Goal: Find specific page/section: Find specific page/section

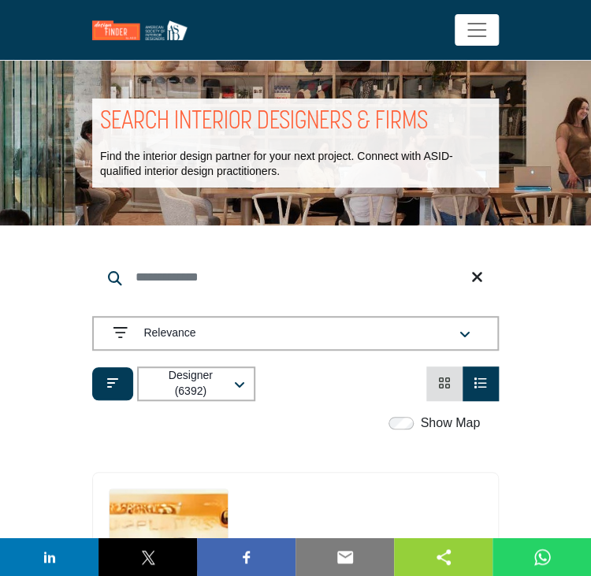
drag, startPoint x: 0, startPoint y: 0, endPoint x: 311, endPoint y: 277, distance: 416.4
click at [311, 277] on input "Search Keyword" at bounding box center [295, 277] width 407 height 38
click at [479, 382] on icon "View List" at bounding box center [480, 383] width 13 height 13
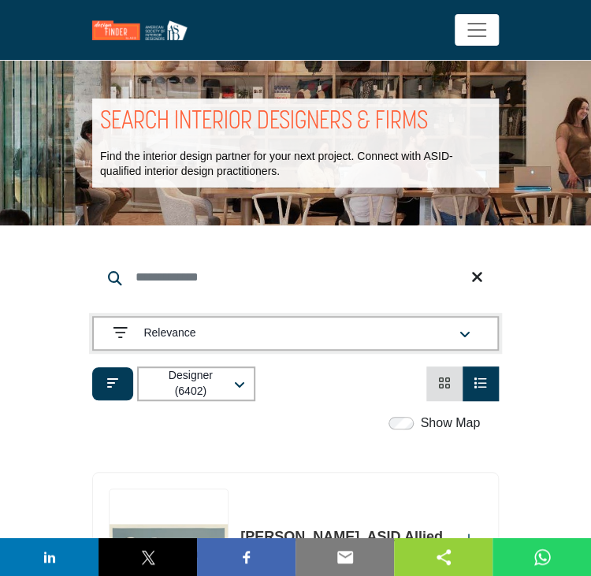
click at [460, 333] on icon "button" at bounding box center [464, 335] width 11 height 13
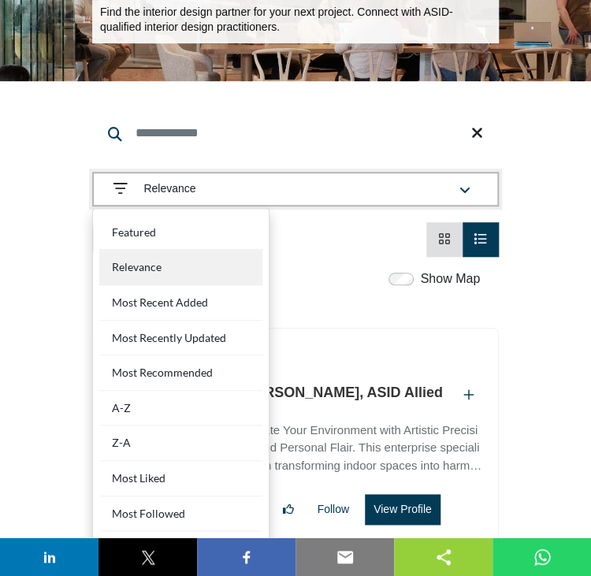
scroll to position [158, 0]
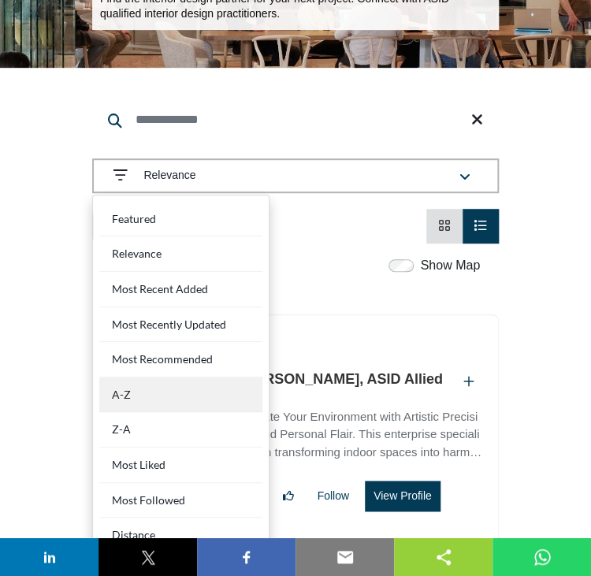
click at [177, 397] on div "A-Z" at bounding box center [180, 394] width 163 height 35
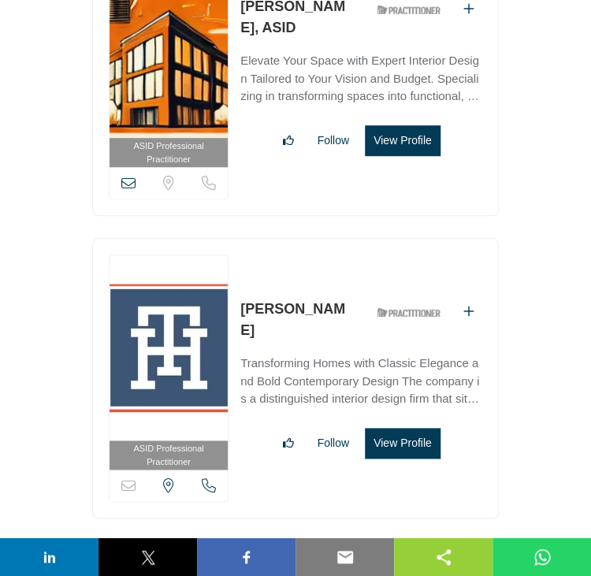
scroll to position [49083, 0]
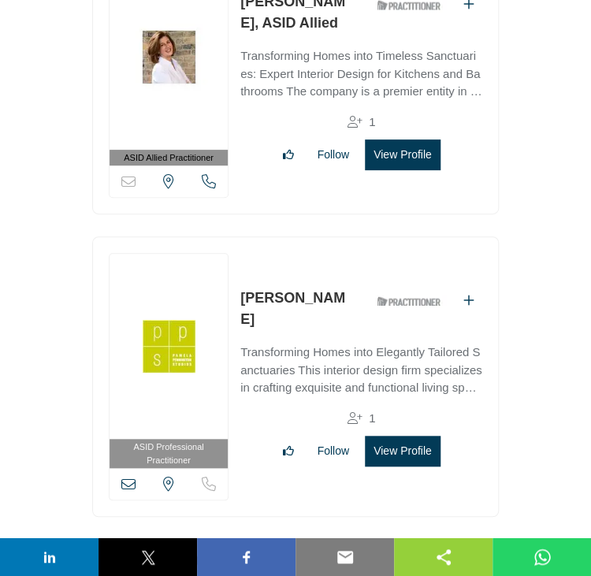
scroll to position [61512, 0]
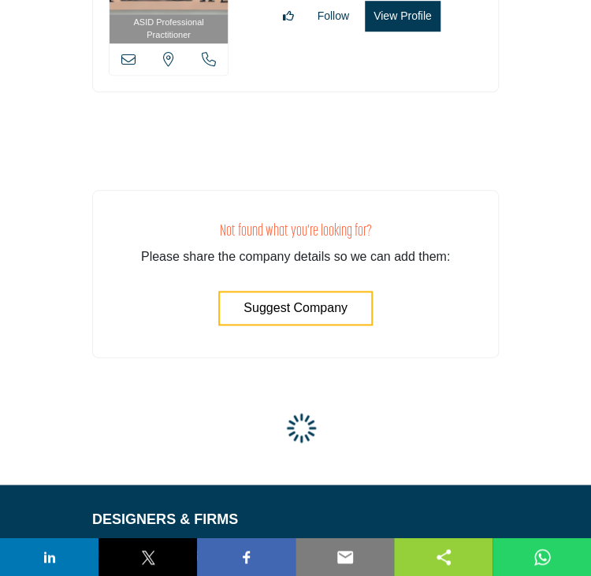
scroll to position [73344, 0]
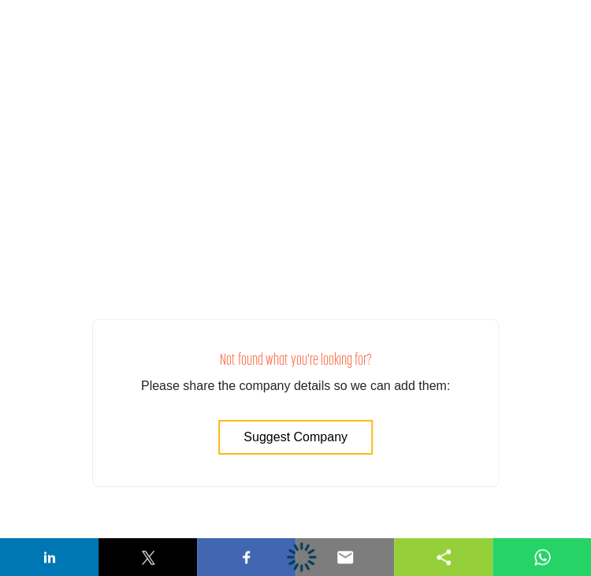
scroll to position [74835, 0]
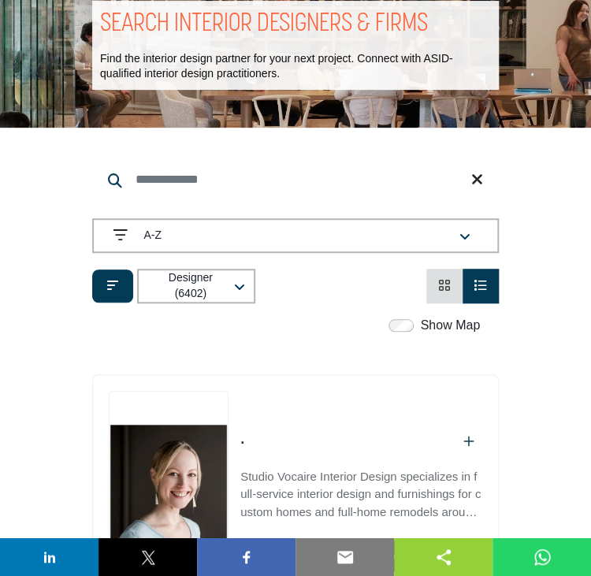
scroll to position [79, 0]
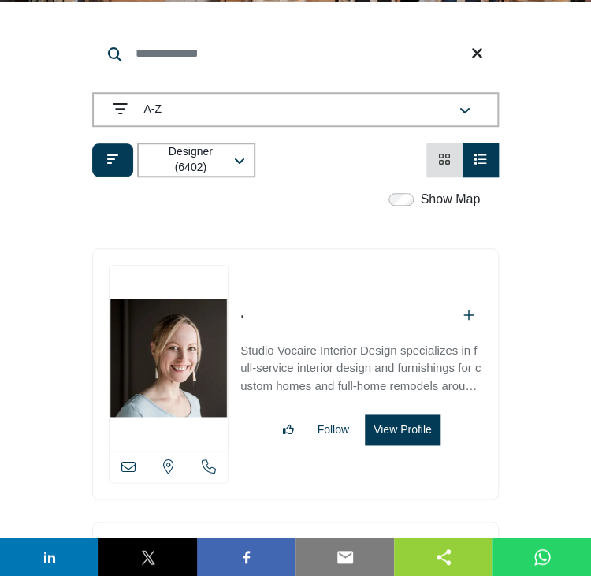
scroll to position [236, 0]
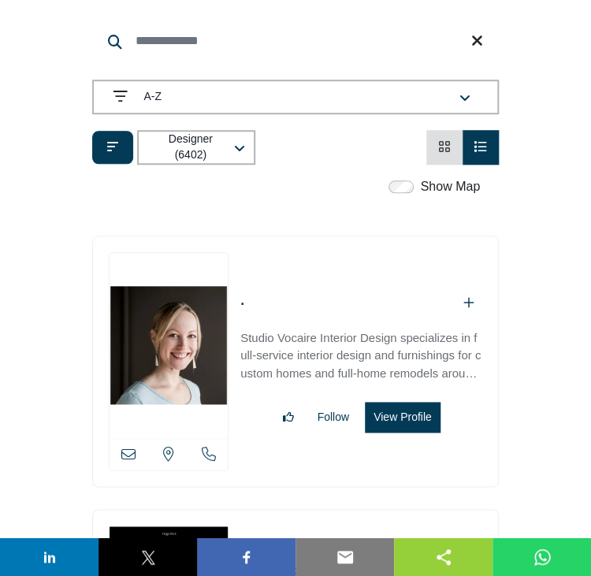
click at [127, 454] on icon at bounding box center [128, 454] width 14 height 14
